Goal: Task Accomplishment & Management: Manage account settings

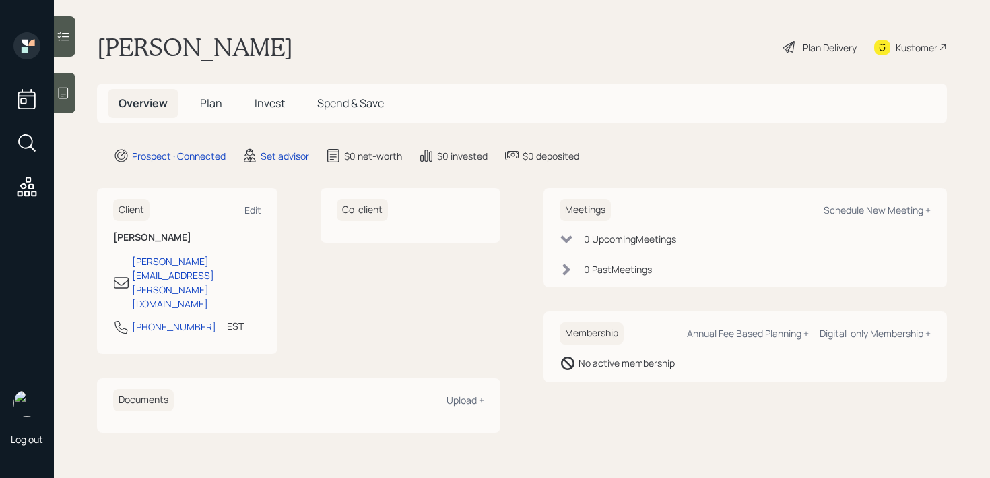
click at [71, 102] on div at bounding box center [65, 93] width 22 height 40
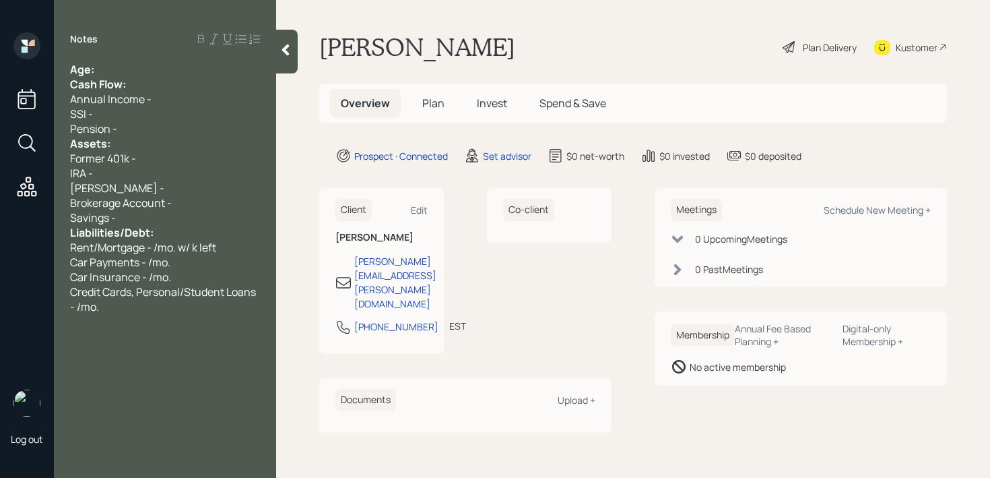
click at [190, 218] on div "Savings -" at bounding box center [165, 217] width 190 height 15
click at [168, 154] on div "Former 401k -" at bounding box center [165, 158] width 190 height 15
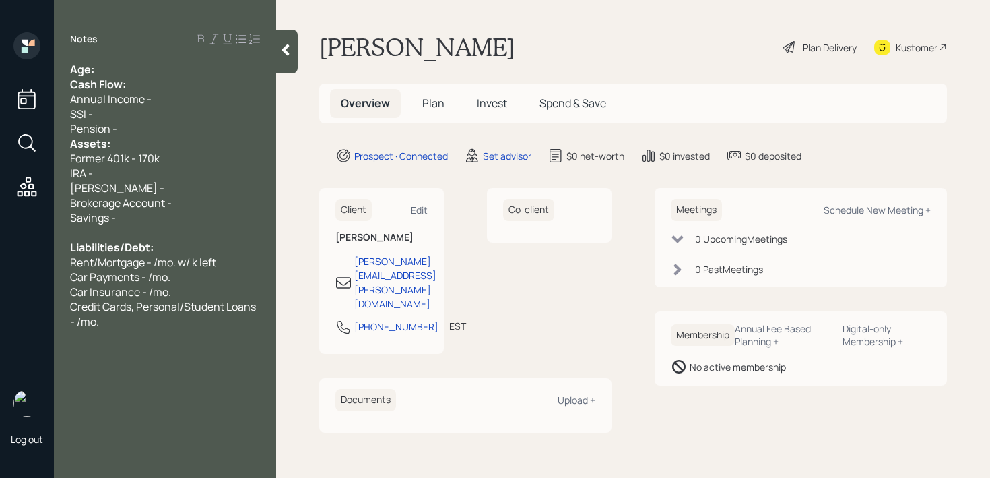
click at [159, 131] on div "Pension -" at bounding box center [165, 128] width 190 height 15
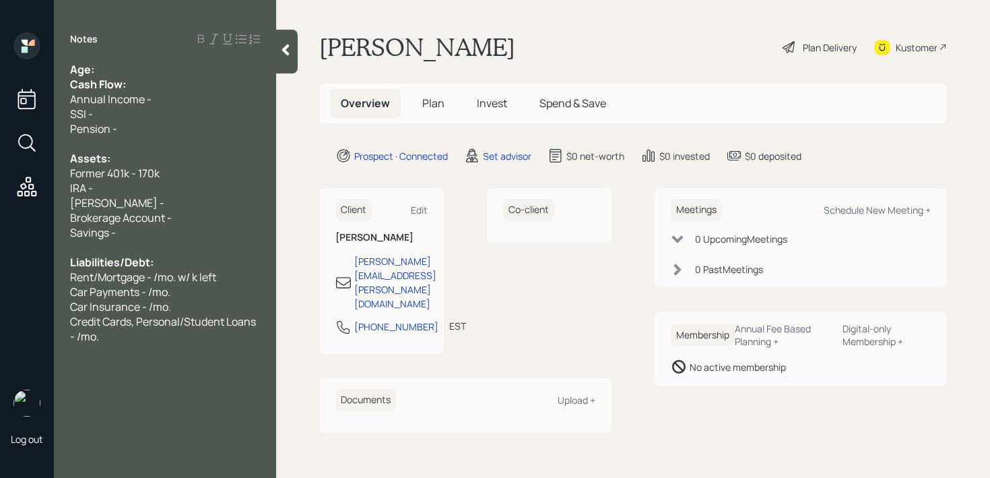
click at [190, 171] on div "Former 401k - 170k" at bounding box center [165, 173] width 190 height 15
click at [194, 342] on div "Credit Cards, Personal/Student Loans - /mo." at bounding box center [165, 329] width 190 height 30
click at [115, 62] on div "Age:" at bounding box center [165, 69] width 190 height 15
click at [117, 63] on div "Age:" at bounding box center [165, 69] width 190 height 15
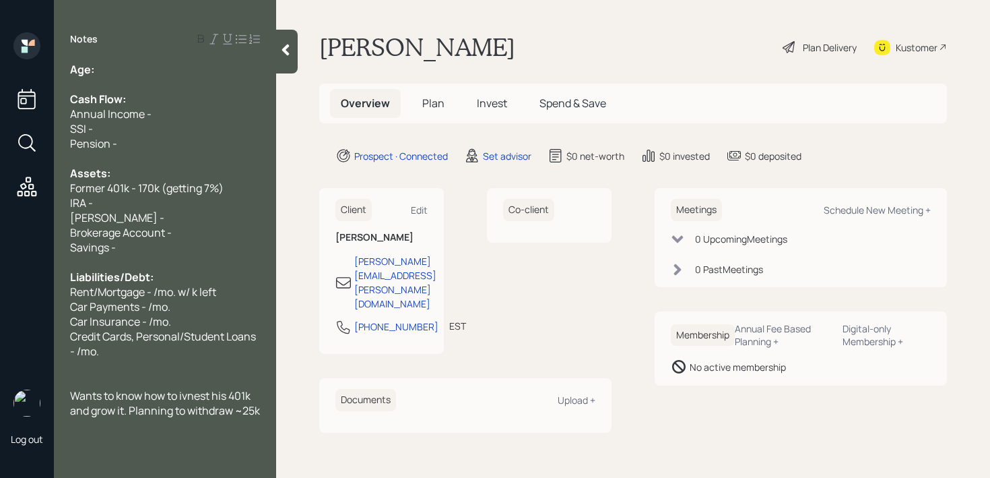
click at [126, 73] on div "Age:" at bounding box center [165, 69] width 190 height 15
click at [106, 75] on span "Age: [DEMOGRAPHIC_DATA]" at bounding box center [145, 69] width 151 height 15
drag, startPoint x: 110, startPoint y: 68, endPoint x: 98, endPoint y: 69, distance: 11.5
click at [98, 69] on div "Age: [DEMOGRAPHIC_DATA]" at bounding box center [165, 69] width 190 height 15
click at [129, 69] on div "Age: [DEMOGRAPHIC_DATA]" at bounding box center [165, 69] width 190 height 15
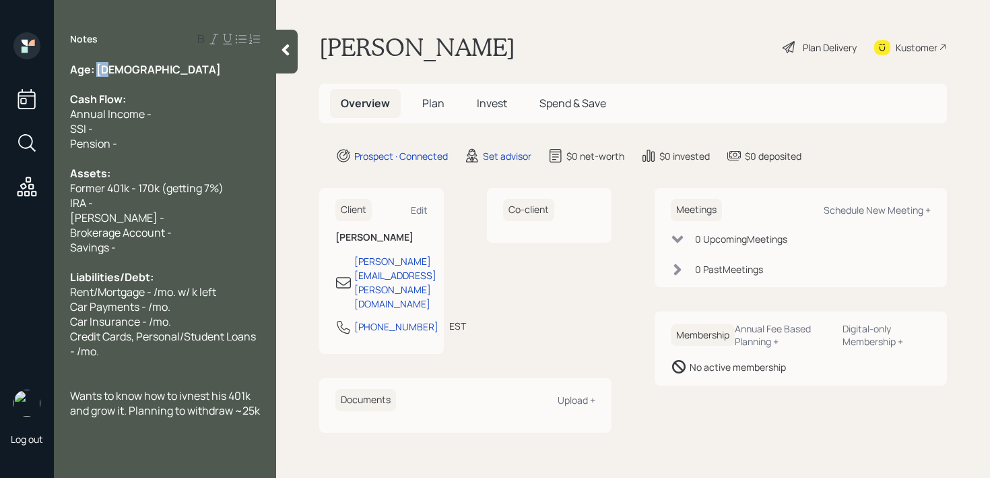
drag, startPoint x: 129, startPoint y: 69, endPoint x: 96, endPoint y: 69, distance: 32.3
click at [96, 69] on div "Age: [DEMOGRAPHIC_DATA]" at bounding box center [165, 69] width 190 height 15
click at [144, 69] on div "Age: [DEMOGRAPHIC_DATA]" at bounding box center [165, 69] width 190 height 15
click at [175, 86] on div at bounding box center [165, 84] width 190 height 15
click at [175, 131] on div "SSI -" at bounding box center [165, 128] width 190 height 15
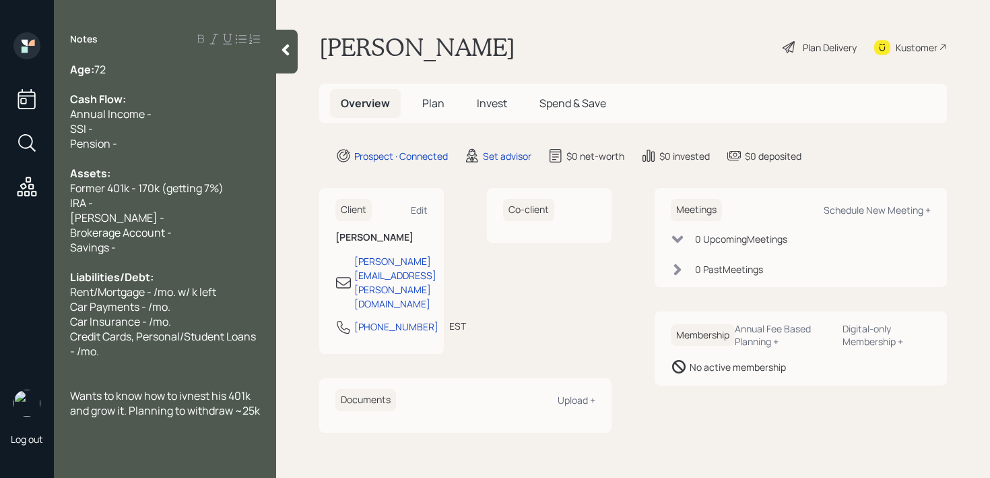
click at [119, 188] on span "Former 401k - 170k (getting 7%)" at bounding box center [147, 188] width 154 height 15
click at [114, 261] on div at bounding box center [165, 262] width 190 height 15
click at [133, 218] on div "[PERSON_NAME] -" at bounding box center [165, 217] width 190 height 15
drag, startPoint x: 133, startPoint y: 218, endPoint x: 59, endPoint y: 201, distance: 75.9
click at [59, 201] on div "Age: [DEMOGRAPHIC_DATA] Cash Flow: Annual Income - SSI - Pension - Assets: Form…" at bounding box center [165, 240] width 222 height 356
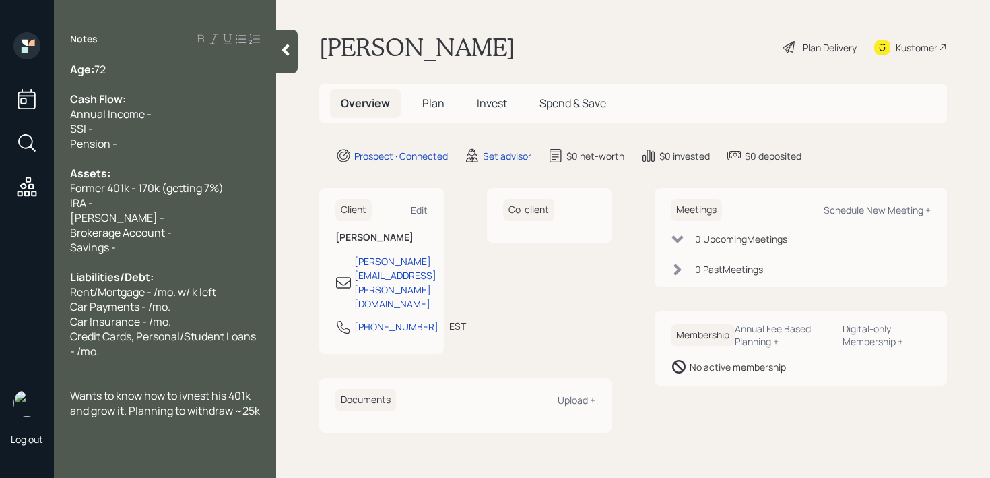
click at [158, 117] on div "Annual Income -" at bounding box center [165, 113] width 190 height 15
click at [186, 117] on div "Annual Income -" at bounding box center [165, 113] width 190 height 15
click at [156, 140] on div "Pension -" at bounding box center [165, 143] width 190 height 15
click at [141, 74] on div "Age: [DEMOGRAPHIC_DATA]" at bounding box center [165, 69] width 190 height 15
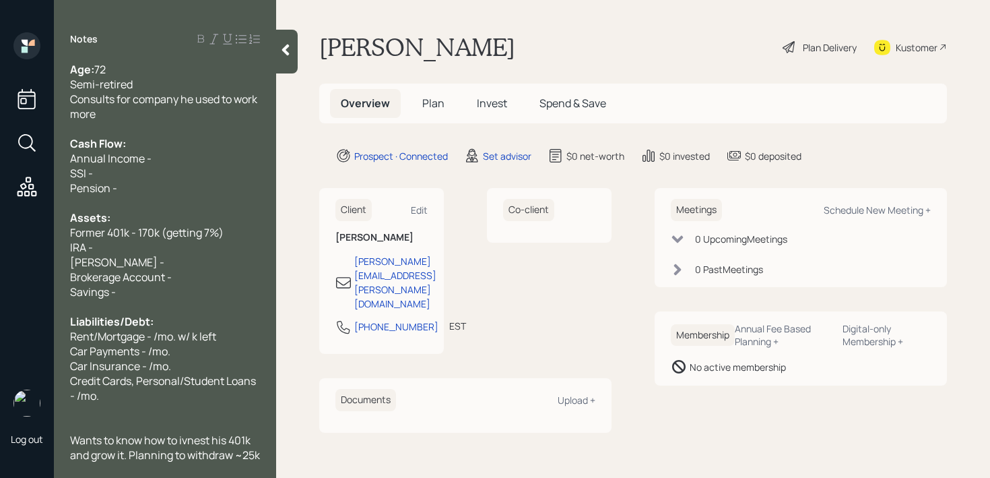
click at [265, 137] on div "Age: [DEMOGRAPHIC_DATA] Semi-retired Consults for company he used to work more …" at bounding box center [165, 262] width 222 height 400
click at [163, 144] on div "Cash Flow:" at bounding box center [165, 143] width 190 height 15
click at [167, 146] on div "Cash Flow:" at bounding box center [165, 143] width 190 height 15
click at [167, 156] on div "Annual Income -" at bounding box center [165, 158] width 190 height 15
drag, startPoint x: 205, startPoint y: 162, endPoint x: 0, endPoint y: 156, distance: 204.9
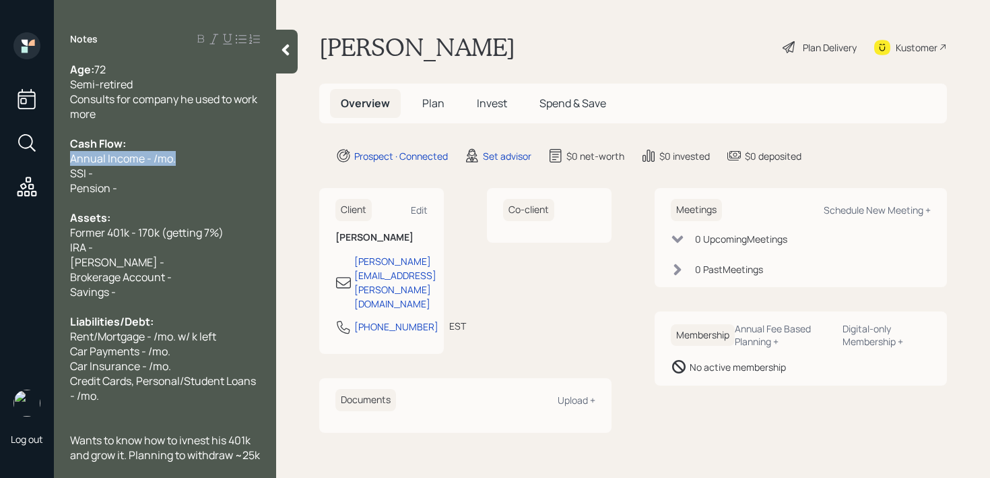
click at [0, 156] on div "Log out Notes Age: [DEMOGRAPHIC_DATA] Semi-retired Consults for company he used…" at bounding box center [495, 239] width 990 height 478
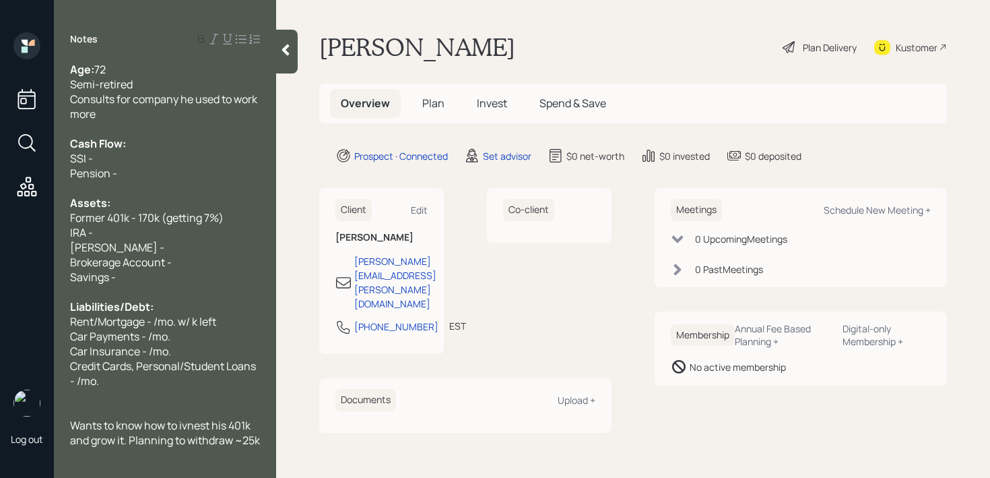
click at [135, 156] on div "SSI -" at bounding box center [165, 158] width 190 height 15
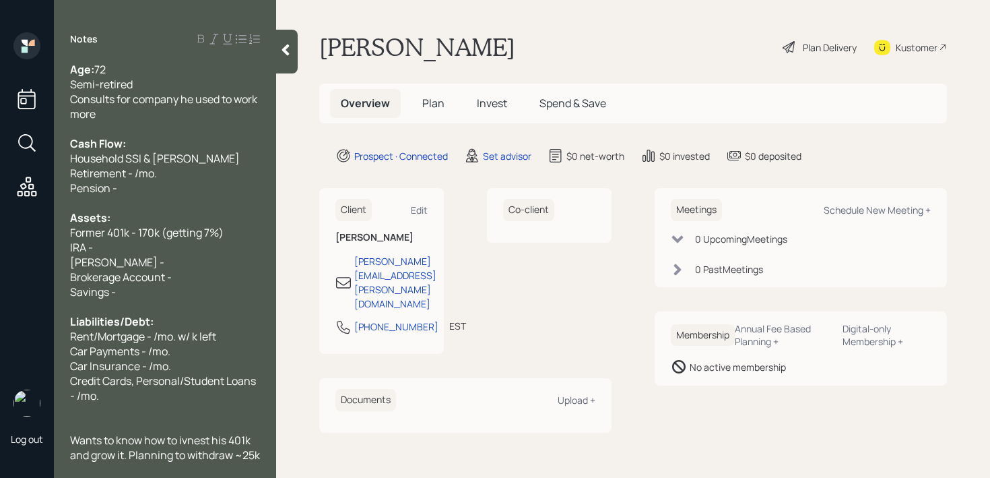
click at [152, 170] on div "Household SSI & [PERSON_NAME] Retirement - /mo." at bounding box center [165, 166] width 190 height 30
drag, startPoint x: 118, startPoint y: 187, endPoint x: 8, endPoint y: 187, distance: 109.8
click at [8, 187] on div "Log out Notes Age: [DEMOGRAPHIC_DATA] Semi-retired Consults for company he used…" at bounding box center [495, 239] width 990 height 478
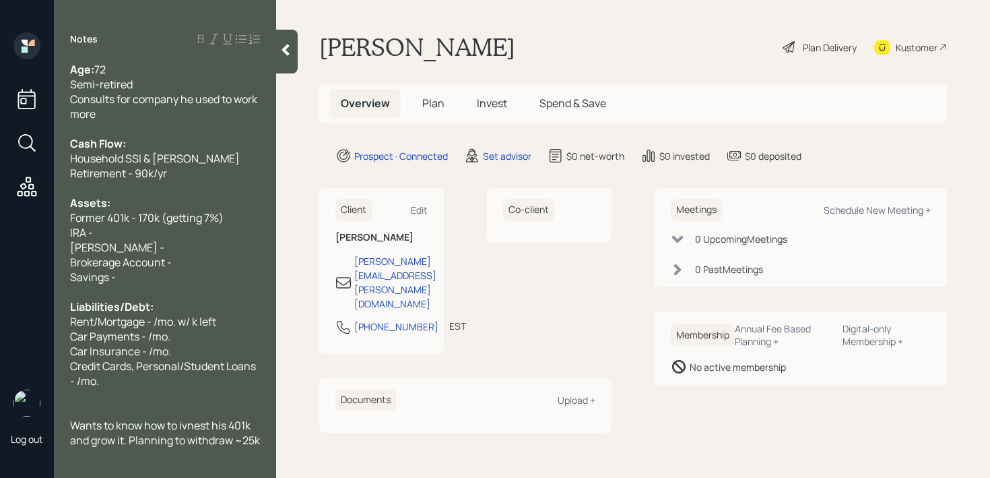
click at [134, 115] on div "Consults for company he used to work more" at bounding box center [165, 107] width 190 height 30
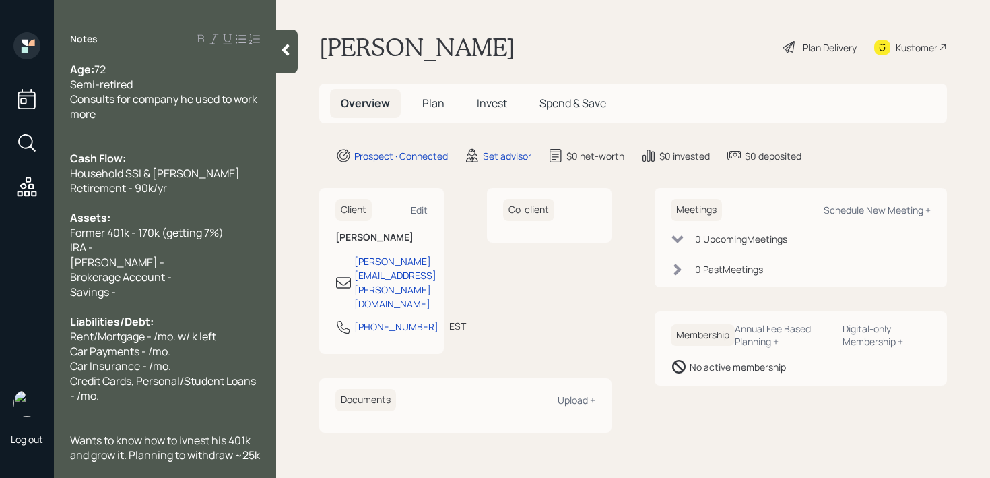
click at [169, 64] on div "Age: [DEMOGRAPHIC_DATA]" at bounding box center [165, 69] width 190 height 15
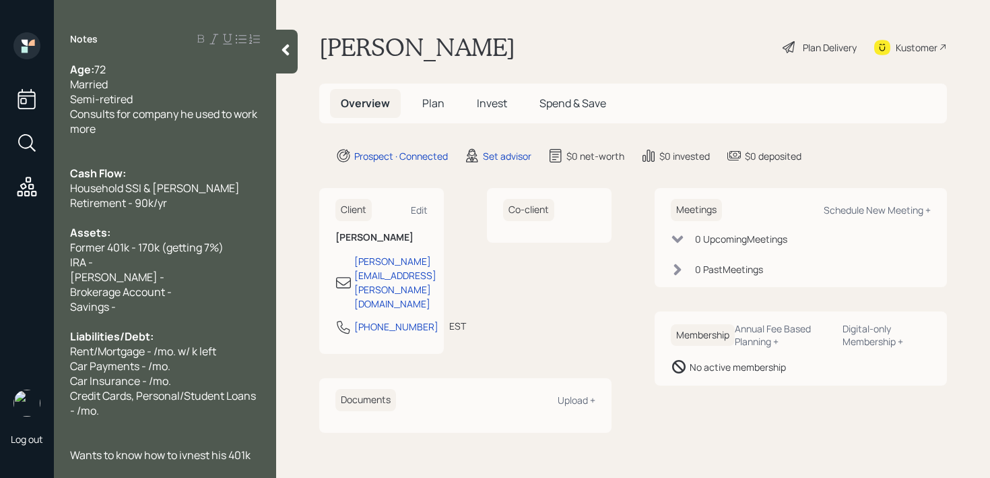
click at [199, 173] on div "Cash Flow:" at bounding box center [165, 173] width 190 height 15
click at [199, 129] on div "Consults for company he used to work more" at bounding box center [165, 121] width 190 height 30
click at [181, 199] on div "Household SSI & [PERSON_NAME] Retirement - 90k/yr" at bounding box center [165, 196] width 190 height 30
click at [168, 234] on div "Assets:" at bounding box center [165, 232] width 190 height 15
click at [160, 262] on div "IRA -" at bounding box center [165, 262] width 190 height 15
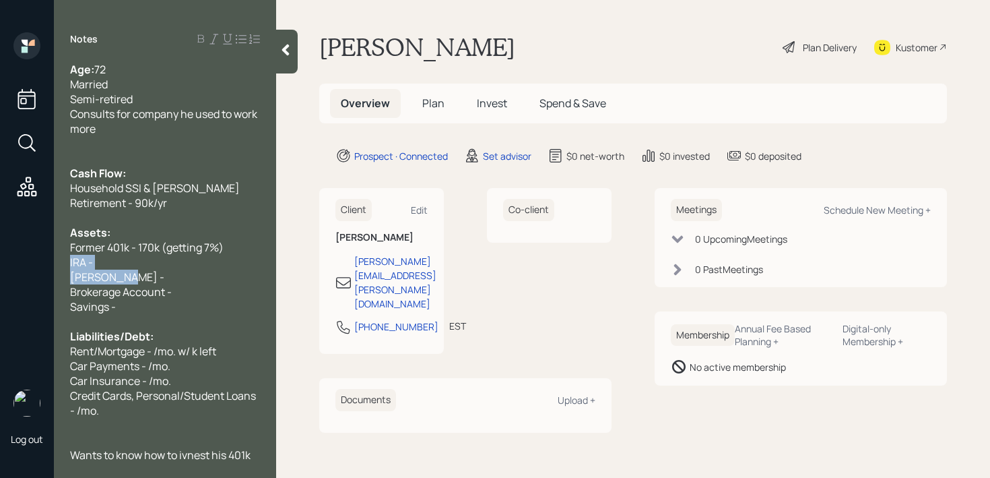
drag, startPoint x: 152, startPoint y: 275, endPoint x: 28, endPoint y: 265, distance: 125.1
click at [28, 265] on div "Log out Notes Age: [DEMOGRAPHIC_DATA] Married Semi-retired Consults for company…" at bounding box center [495, 239] width 990 height 478
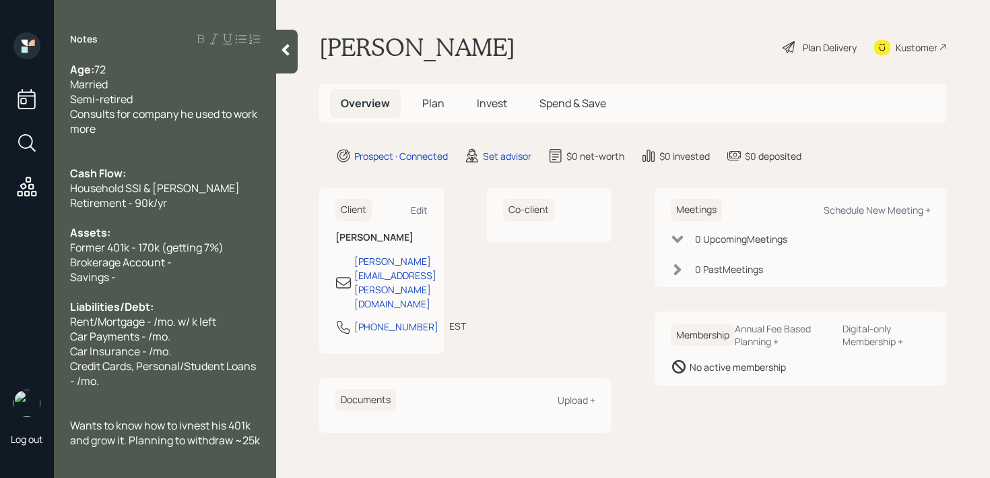
drag, startPoint x: 195, startPoint y: 267, endPoint x: 0, endPoint y: 274, distance: 195.5
click at [0, 274] on div "Log out Notes Age: [DEMOGRAPHIC_DATA] Married Semi-retired Consults for company…" at bounding box center [495, 239] width 990 height 478
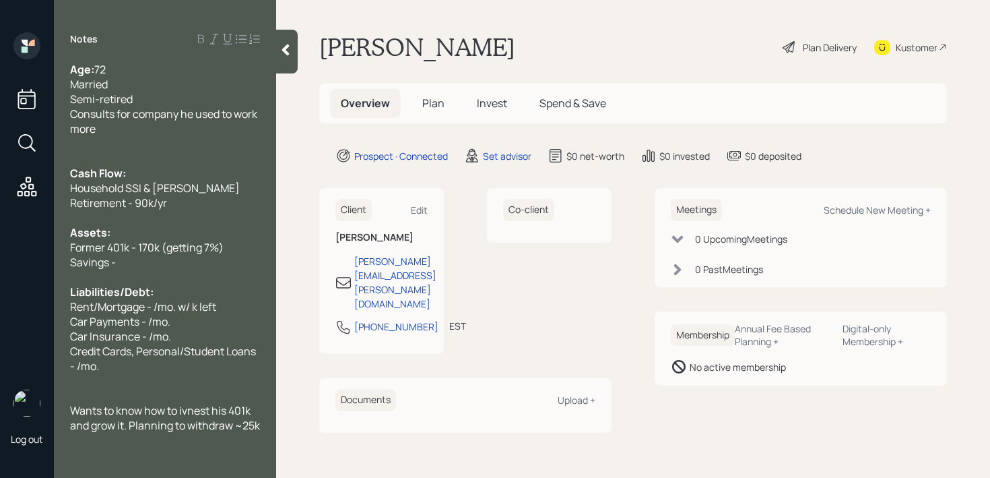
click at [124, 262] on div "Savings -" at bounding box center [165, 262] width 190 height 15
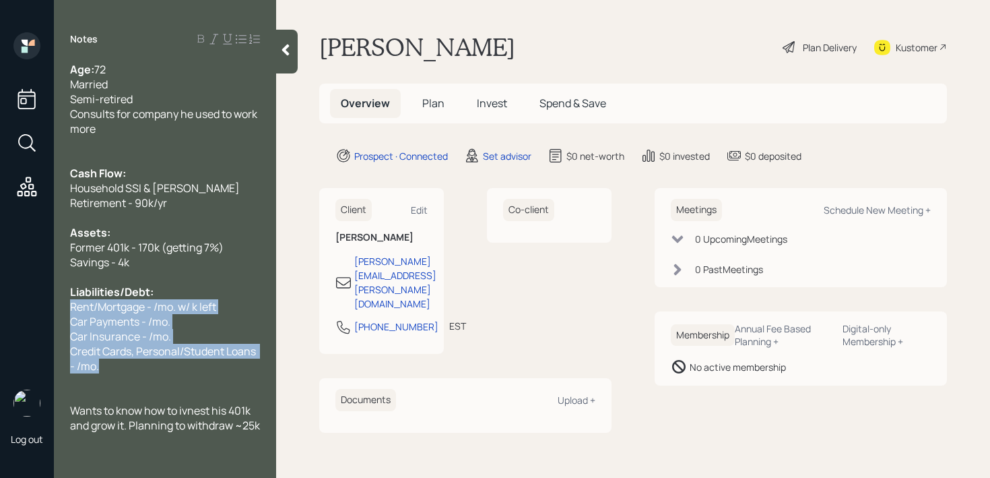
drag, startPoint x: 177, startPoint y: 379, endPoint x: 62, endPoint y: 304, distance: 137.4
click at [62, 304] on div "Age: [DEMOGRAPHIC_DATA] Married Semi-retired Consults for company he used to wo…" at bounding box center [165, 247] width 222 height 371
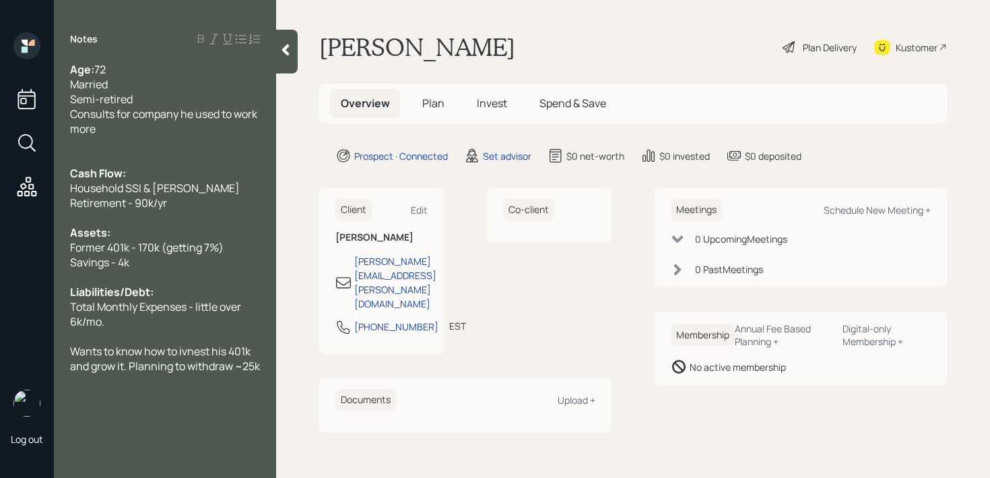
click at [242, 323] on div "Total Monthly Expenses - little over 6k/mo." at bounding box center [165, 314] width 190 height 30
click at [220, 349] on span "Wants to know how to ivnest his 401k and grow it. Planning to withdraw ~25k" at bounding box center [165, 359] width 190 height 30
click at [196, 349] on span "Wants to know how to ivnest his 401k and grow it. Planning to withdraw ~25k" at bounding box center [165, 359] width 190 height 30
click at [257, 363] on span "Wants to know how to invest his 401k and grow it. Planning to withdraw ~25k" at bounding box center [165, 359] width 190 height 30
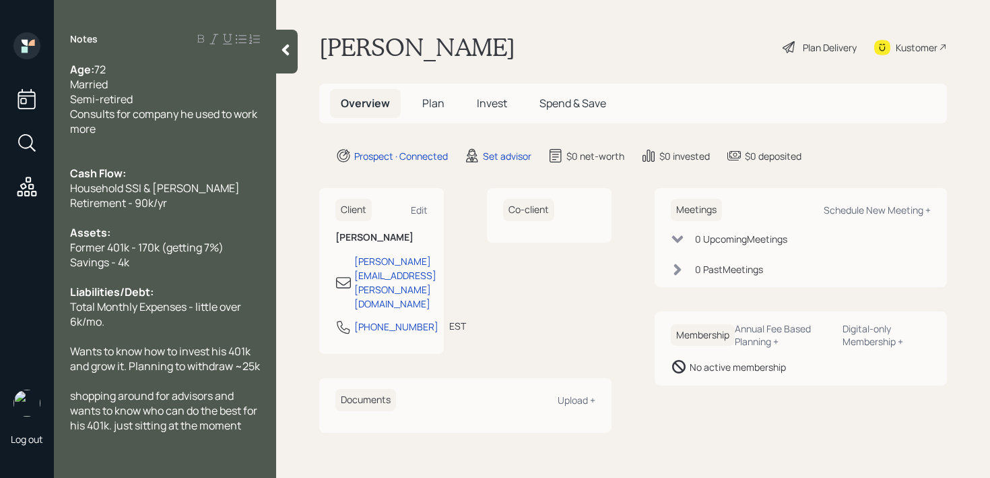
click at [118, 424] on span "shopping around for advisors and wants to know who can do the best for his 401k…" at bounding box center [164, 410] width 189 height 44
click at [257, 433] on div "Notes Age: [DEMOGRAPHIC_DATA] Married Semi-retired Consults for company he used…" at bounding box center [165, 246] width 222 height 429
click at [250, 428] on div "shopping around for advisors and wants to know who can do the best for his 401k…" at bounding box center [165, 410] width 190 height 44
drag, startPoint x: 166, startPoint y: 189, endPoint x: 251, endPoint y: 73, distance: 143.3
click at [166, 188] on span "Household SSI & [PERSON_NAME] Retirement - 90k/yr" at bounding box center [156, 196] width 172 height 30
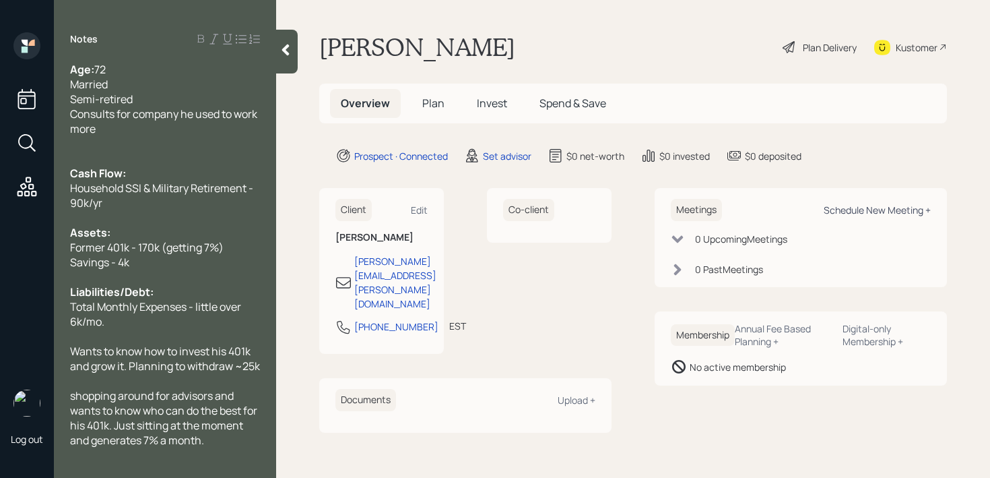
click at [861, 203] on div "Schedule New Meeting +" at bounding box center [877, 209] width 107 height 13
select select "round-[PERSON_NAME]"
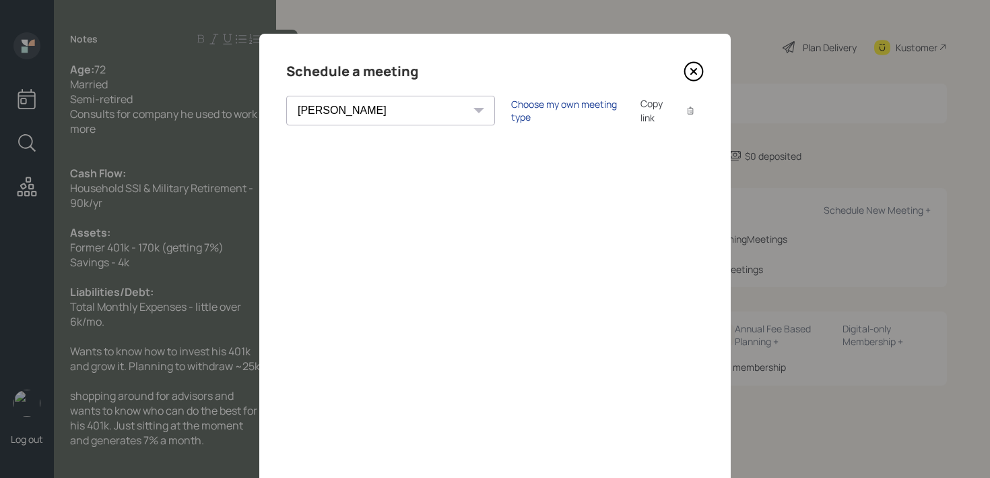
click at [518, 110] on div "Choose my own meeting type" at bounding box center [567, 111] width 113 height 26
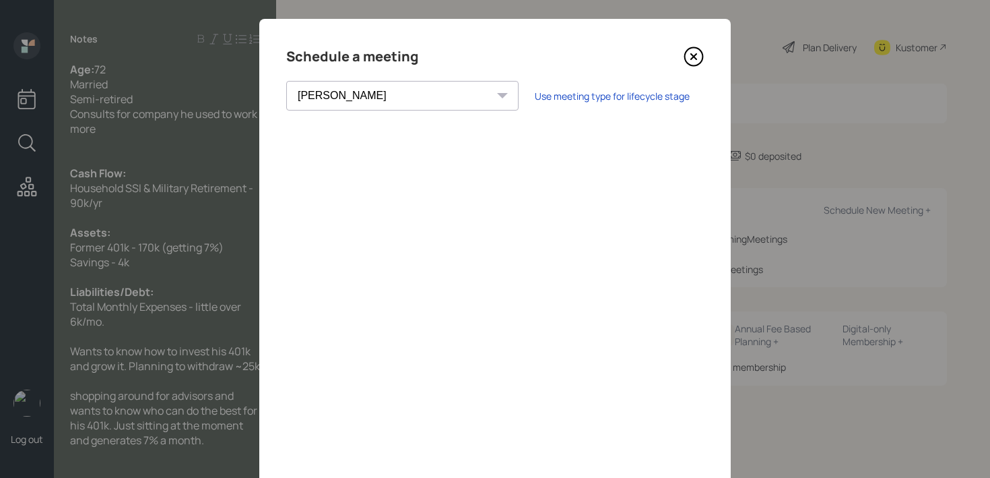
scroll to position [14, 0]
click at [694, 66] on icon at bounding box center [694, 58] width 18 height 18
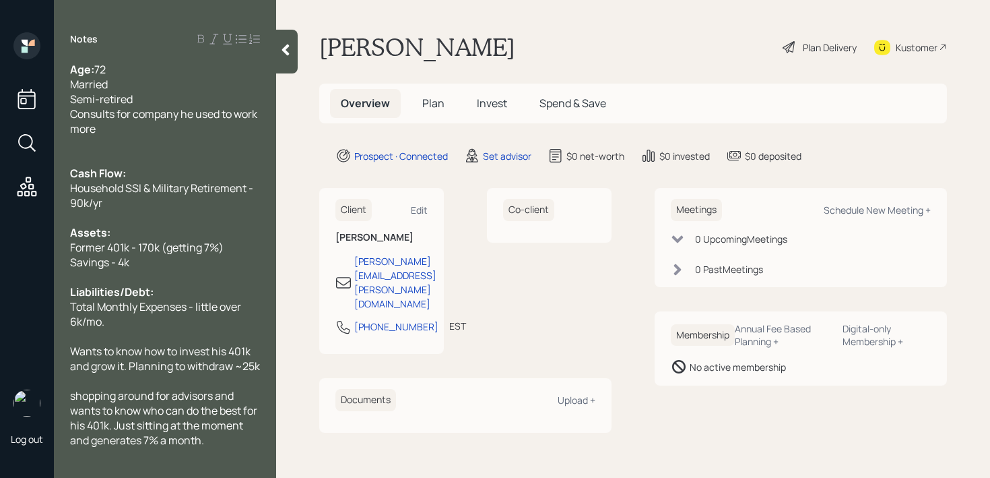
click at [906, 46] on div "Kustomer" at bounding box center [917, 47] width 42 height 14
click at [75, 398] on span "shopping around for advisors and wants to know who can do the best for his 401k…" at bounding box center [164, 417] width 189 height 59
click at [257, 365] on span "Wants to know how to invest his 401k and grow it. Planning to withdraw ~25k" at bounding box center [165, 359] width 190 height 30
click at [262, 367] on div "Age: [DEMOGRAPHIC_DATA] Married Semi-retired Consults for company he used to wo…" at bounding box center [165, 254] width 222 height 385
click at [261, 376] on div "Age: [DEMOGRAPHIC_DATA] Married Semi-retired Consults for company he used to wo…" at bounding box center [165, 254] width 222 height 385
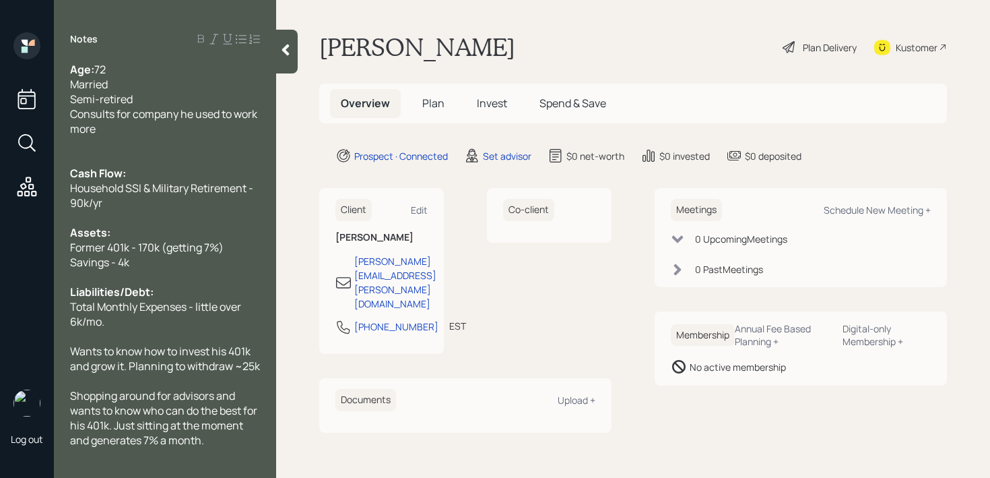
click at [260, 367] on div "Age: [DEMOGRAPHIC_DATA] Married Semi-retired Consults for company he used to wo…" at bounding box center [165, 254] width 222 height 385
click at [259, 367] on span "Wants to know how to invest his 401k and grow it. Planning to withdraw ~25k" at bounding box center [165, 359] width 190 height 30
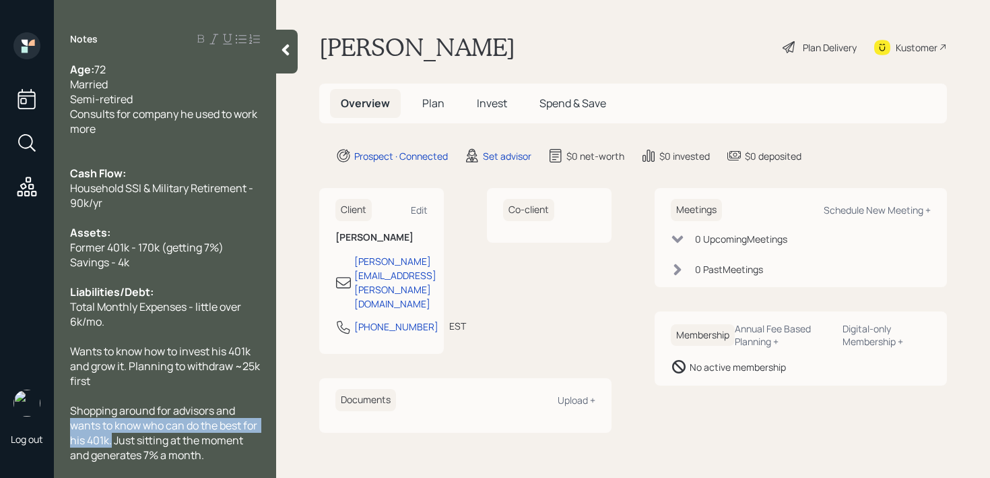
drag, startPoint x: 113, startPoint y: 441, endPoint x: 65, endPoint y: 428, distance: 48.9
click at [65, 428] on div "Age: [DEMOGRAPHIC_DATA] Married Semi-retired Consults for company he used to wo…" at bounding box center [165, 262] width 222 height 400
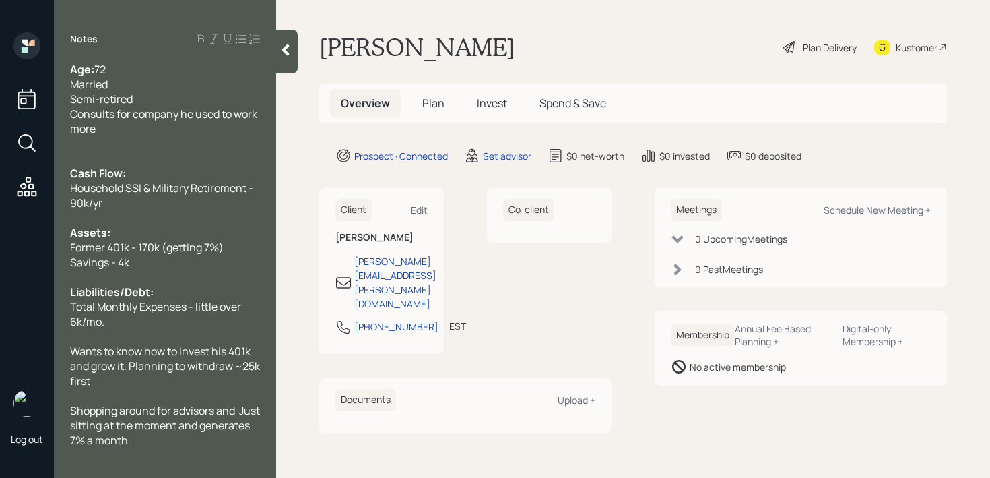
click at [196, 446] on div "Shopping around for advisors and Just sitting at the moment and generates 7% a …" at bounding box center [165, 425] width 190 height 44
click at [146, 158] on div at bounding box center [165, 158] width 190 height 15
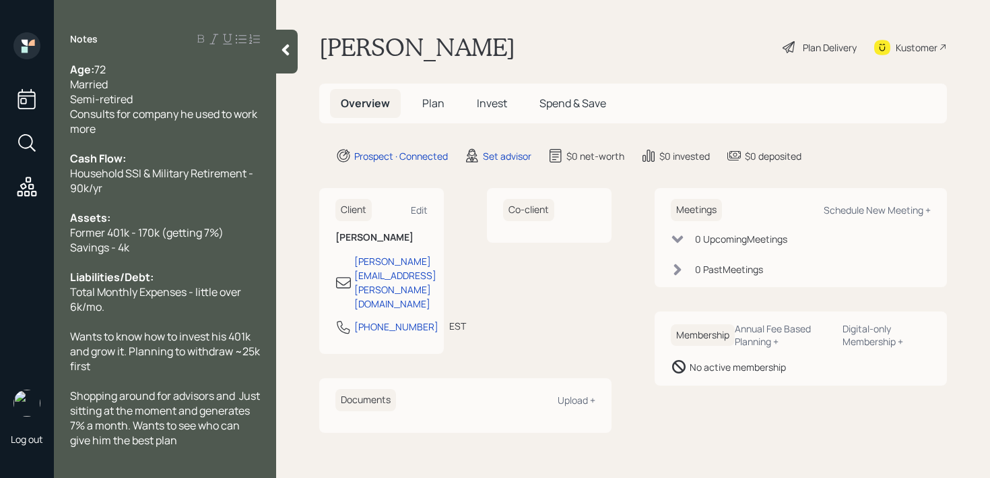
click at [228, 434] on div "Shopping around for advisors and Just sitting at the moment and generates 7% a …" at bounding box center [165, 417] width 190 height 59
click at [285, 64] on div at bounding box center [287, 52] width 22 height 44
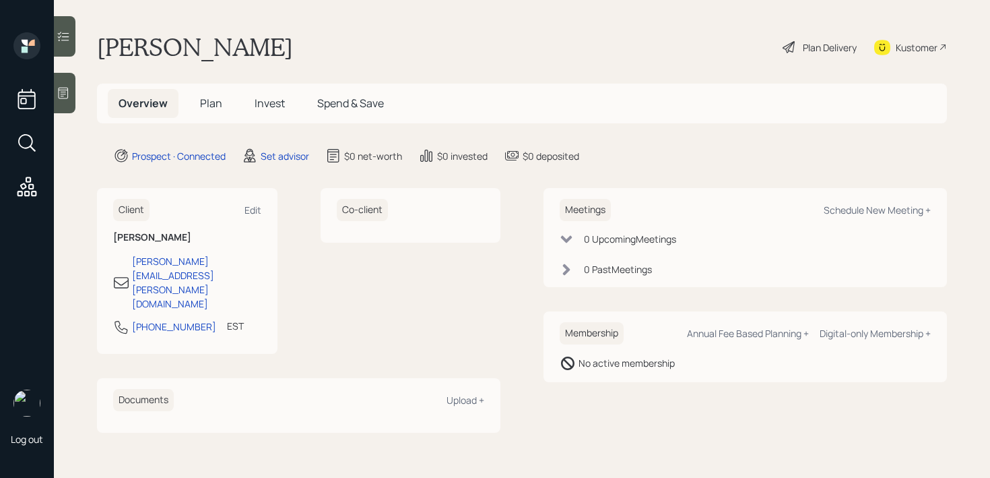
click at [402, 29] on main "[PERSON_NAME] Plan Delivery Kustomer Overview Plan Invest Spend & Save Prospect…" at bounding box center [522, 239] width 937 height 478
click at [61, 92] on icon at bounding box center [63, 92] width 13 height 13
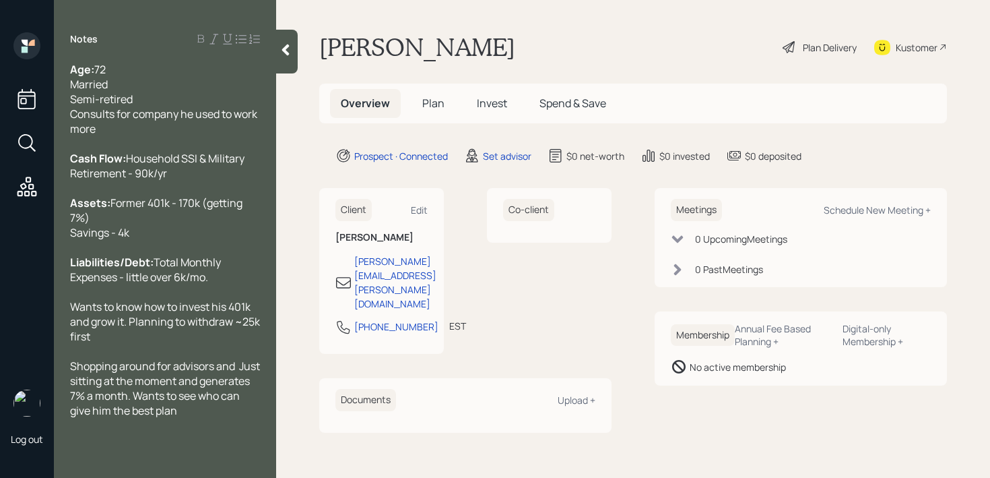
click at [141, 166] on span "Household SSI & Military Retirement - 90k/yr" at bounding box center [158, 166] width 177 height 30
click at [144, 158] on div "Cash Flow: Household SSI & Military Retirement - 90k/yr" at bounding box center [165, 166] width 190 height 30
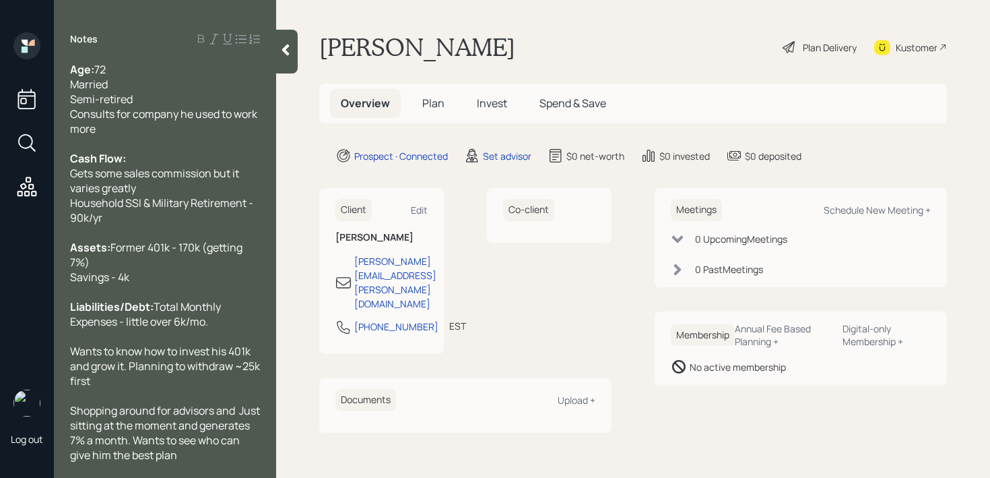
click at [201, 131] on div "Age: [DEMOGRAPHIC_DATA] Married Semi-retired Consults for company he used to wo…" at bounding box center [165, 99] width 190 height 74
click at [283, 59] on div at bounding box center [287, 52] width 22 height 44
